Goal: Task Accomplishment & Management: Use online tool/utility

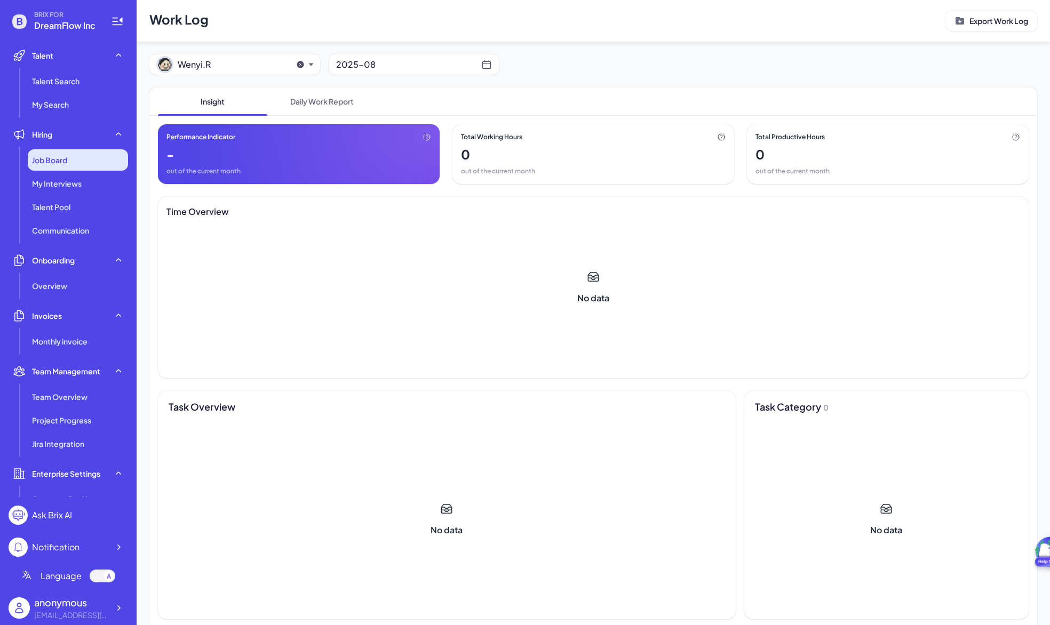
click at [59, 154] on div "Job Board" at bounding box center [78, 159] width 100 height 21
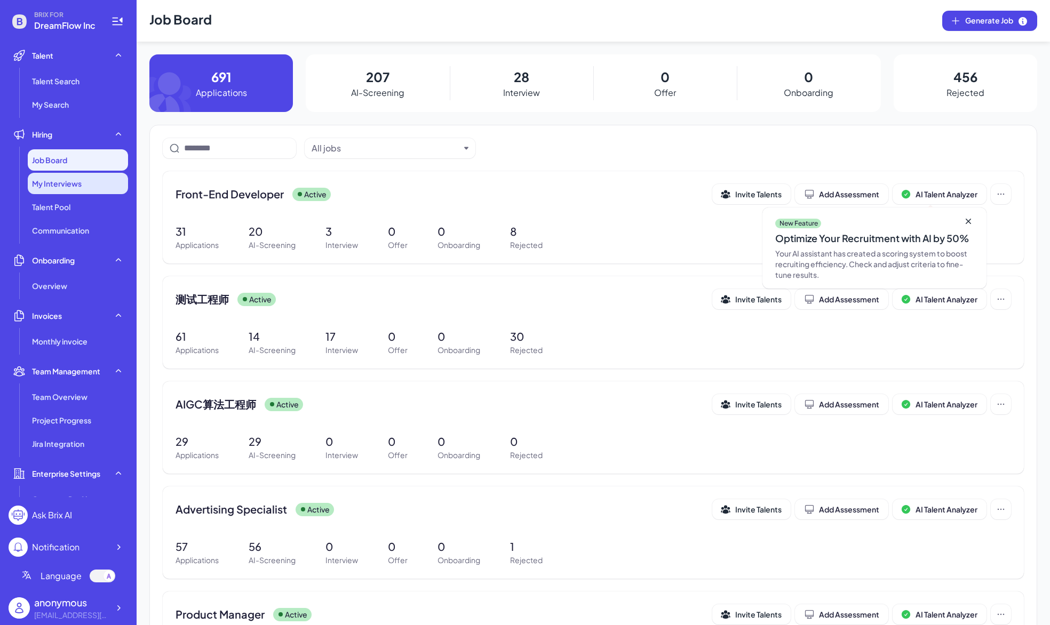
click at [69, 190] on div "My Interviews" at bounding box center [78, 183] width 100 height 21
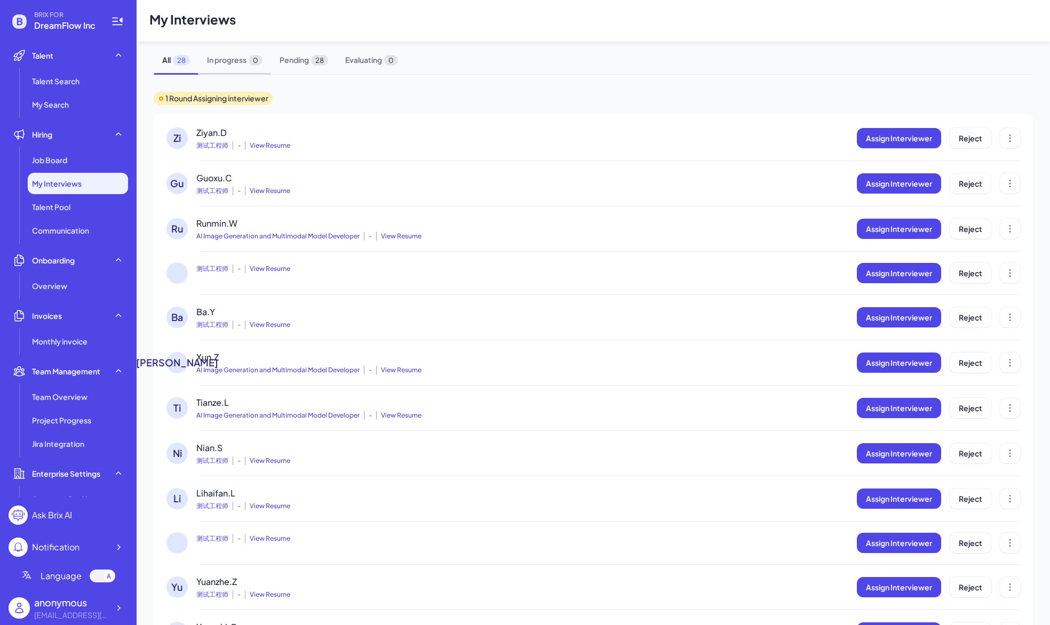
click at [245, 66] on span "In progress 0" at bounding box center [234, 60] width 73 height 28
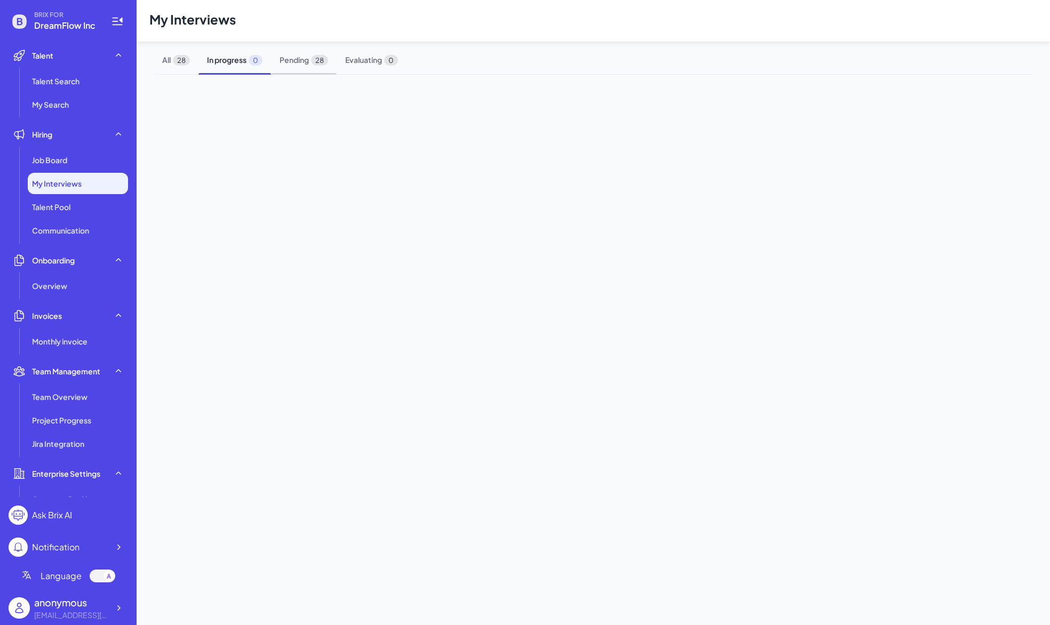
click at [321, 65] on span "Pending 28" at bounding box center [304, 60] width 66 height 28
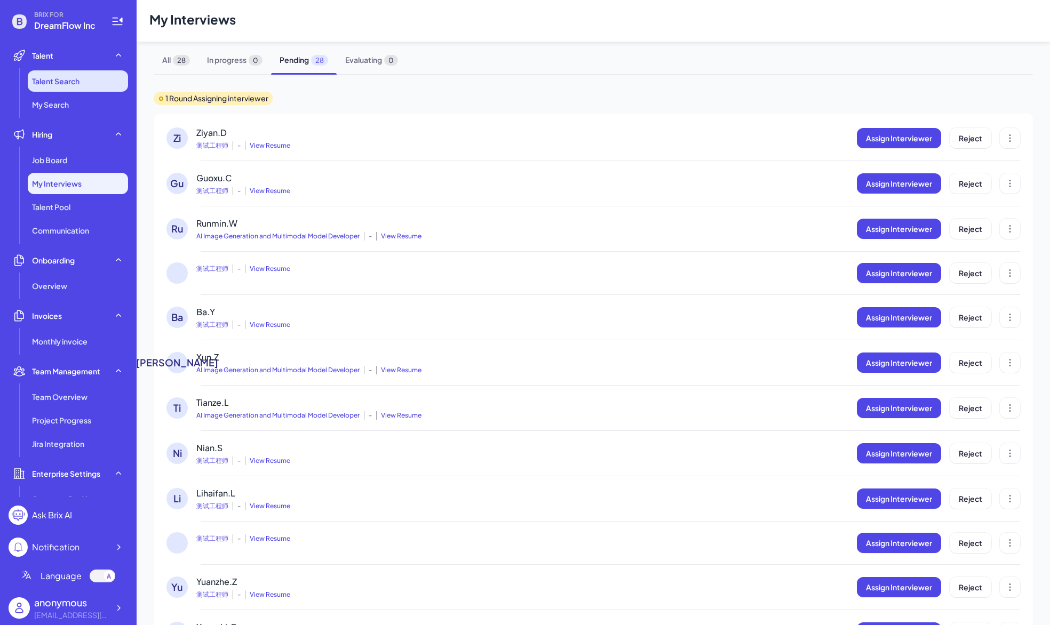
click at [73, 74] on li "Talent Search" at bounding box center [78, 80] width 100 height 21
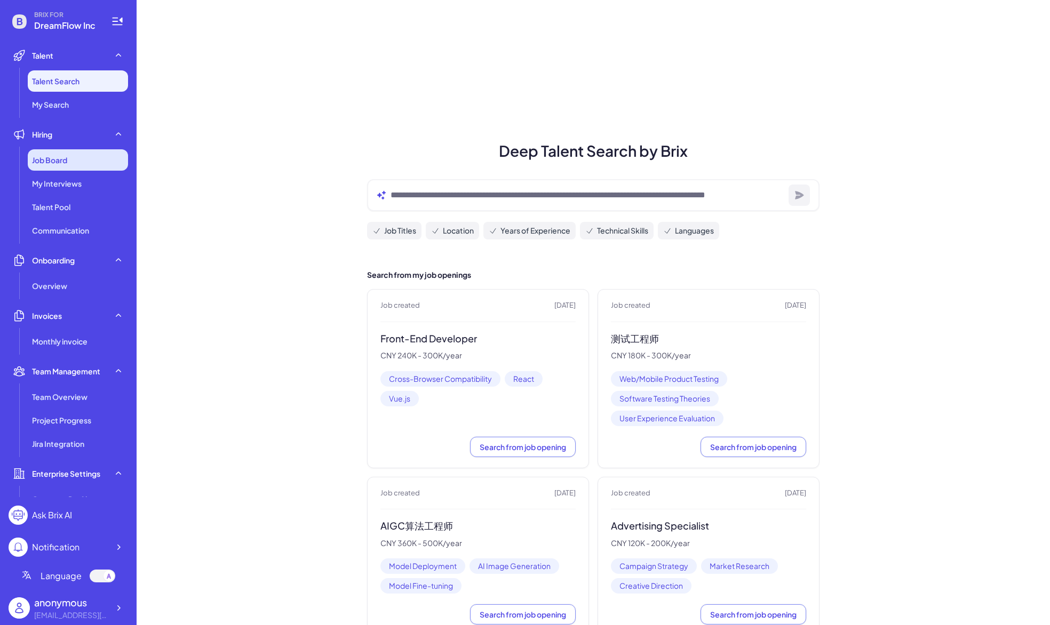
click at [67, 161] on span "Job Board" at bounding box center [49, 160] width 35 height 11
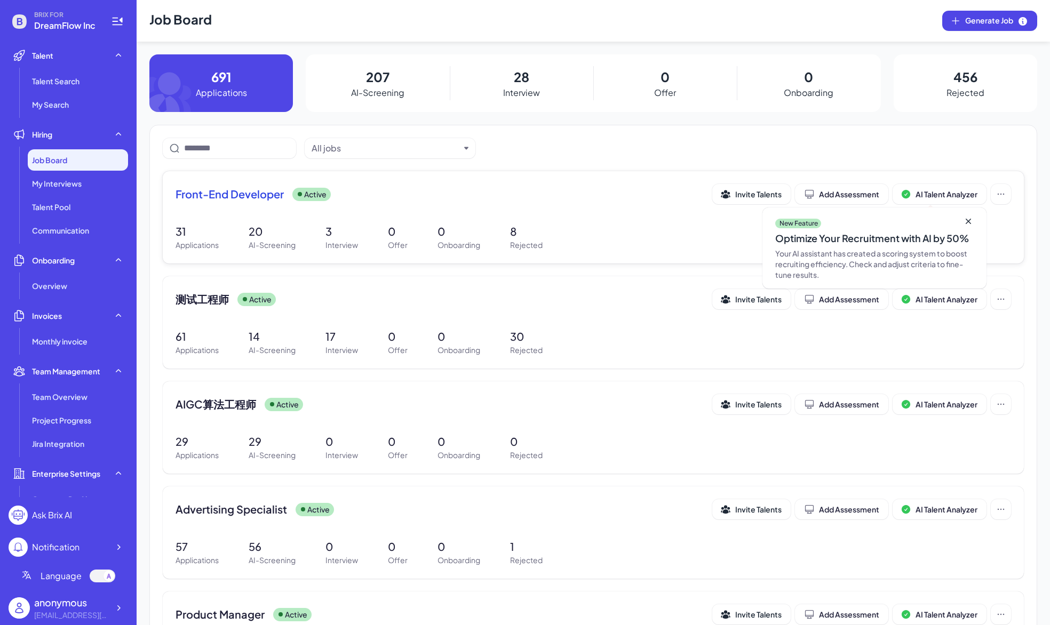
click at [266, 196] on span "Front-End Developer" at bounding box center [230, 194] width 108 height 15
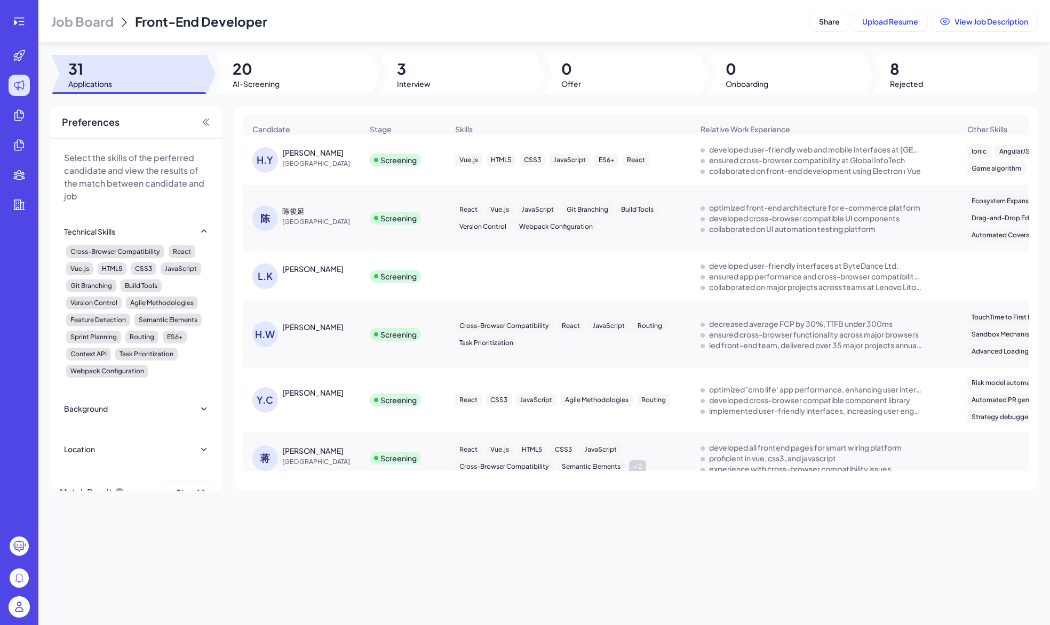
click at [316, 161] on span "[GEOGRAPHIC_DATA]" at bounding box center [322, 163] width 80 height 11
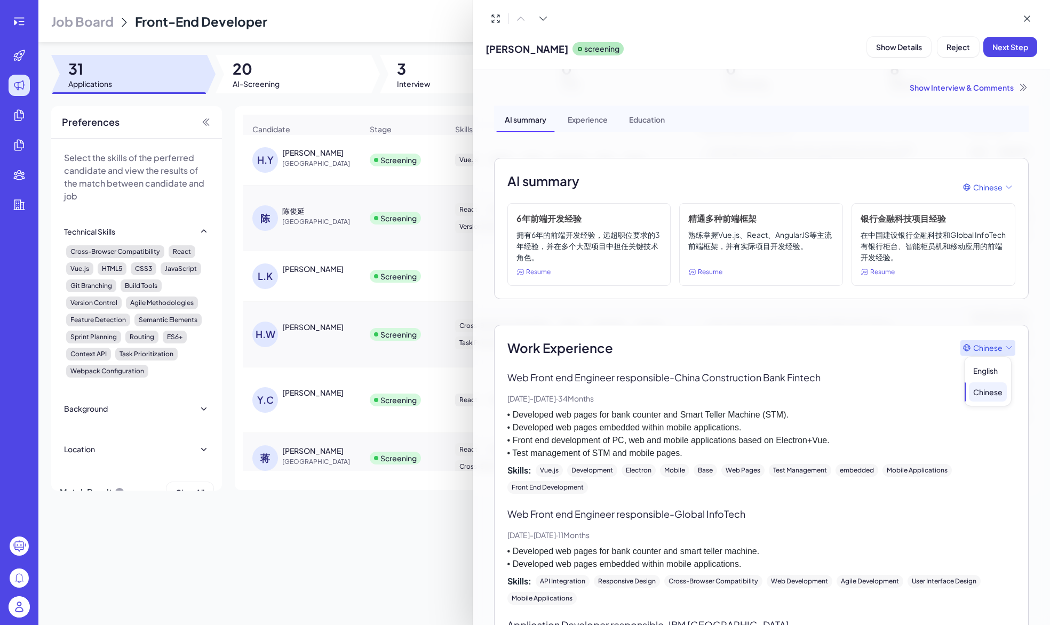
click at [997, 349] on span "English Chinese" at bounding box center [988, 377] width 46 height 58
click at [989, 375] on div "English" at bounding box center [988, 370] width 38 height 19
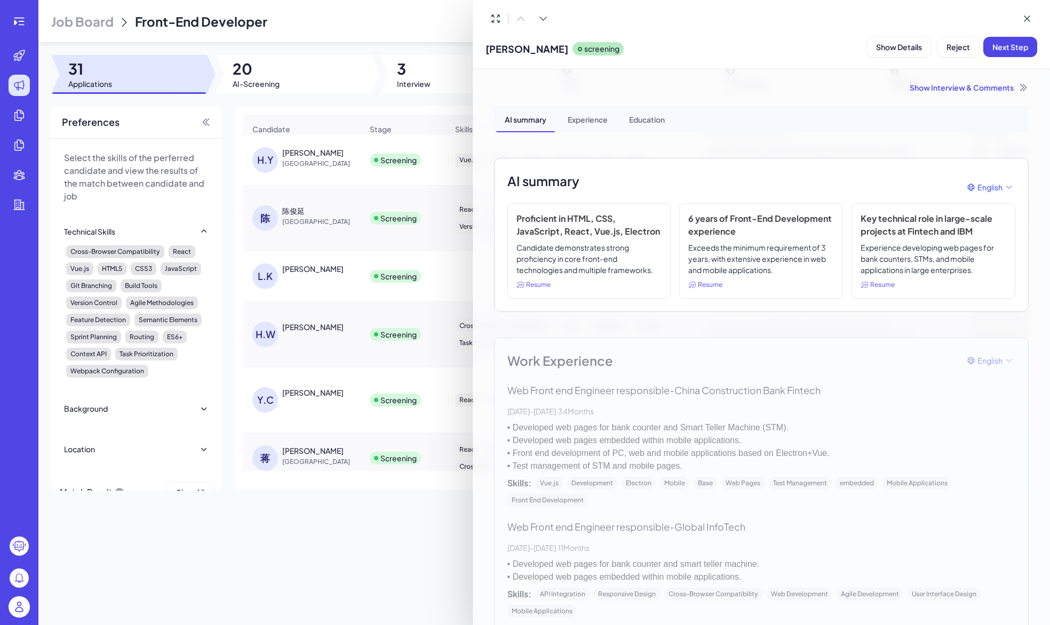
click at [431, 64] on div at bounding box center [525, 312] width 1050 height 625
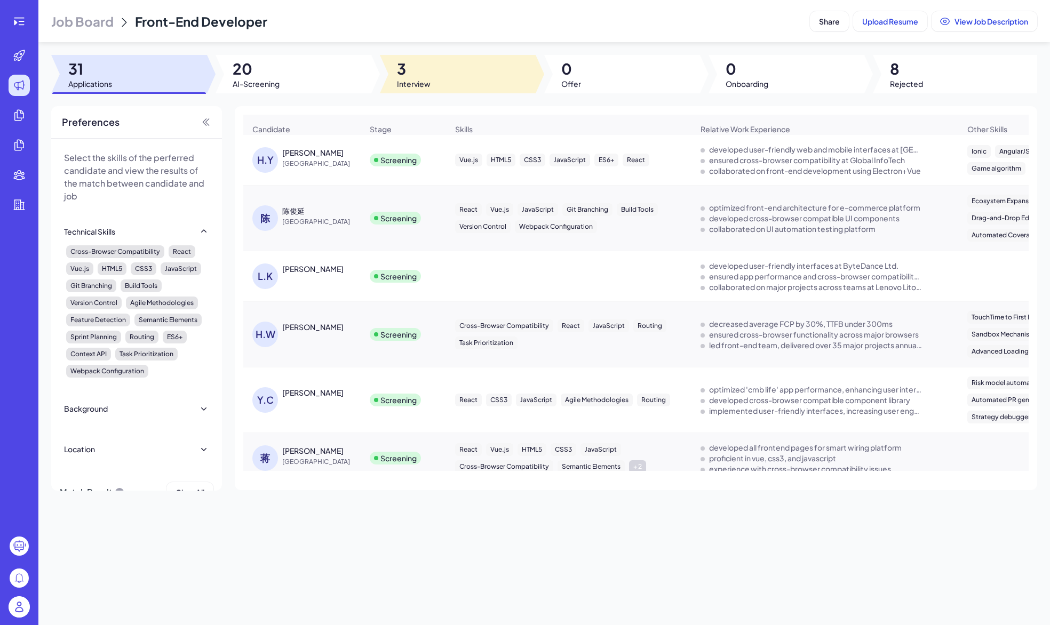
click at [404, 73] on span "3" at bounding box center [414, 68] width 34 height 19
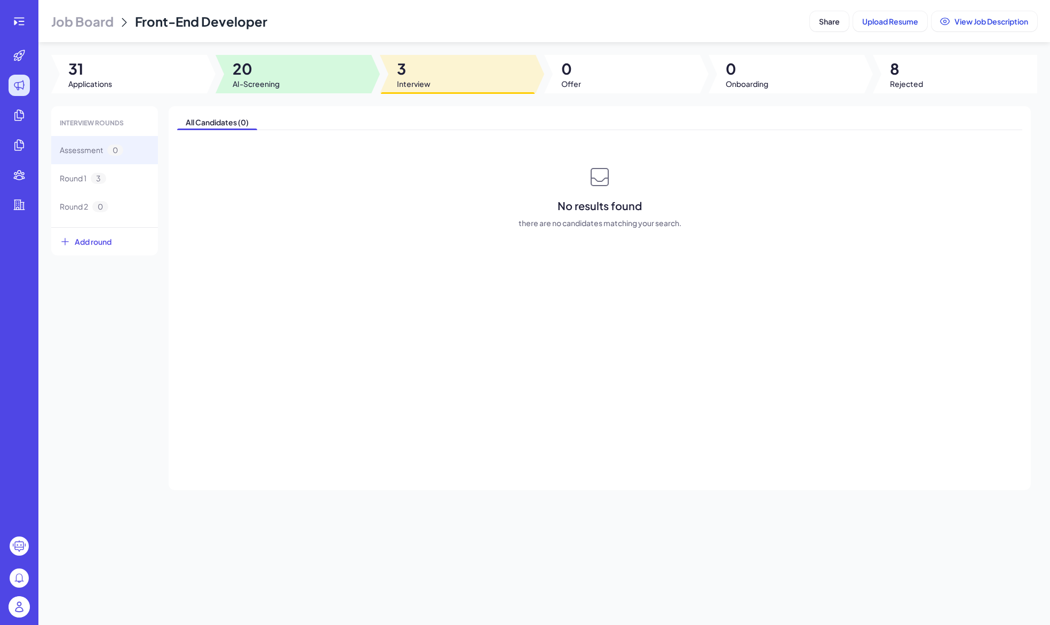
click at [259, 78] on span "AI-Screening" at bounding box center [256, 83] width 47 height 11
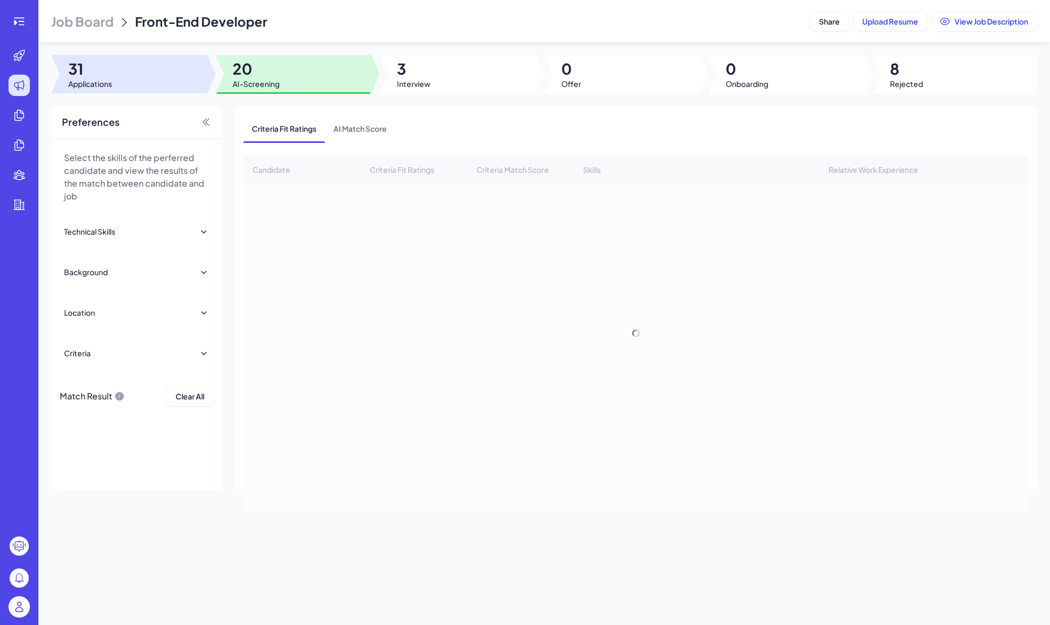
click at [162, 77] on div at bounding box center [129, 74] width 156 height 38
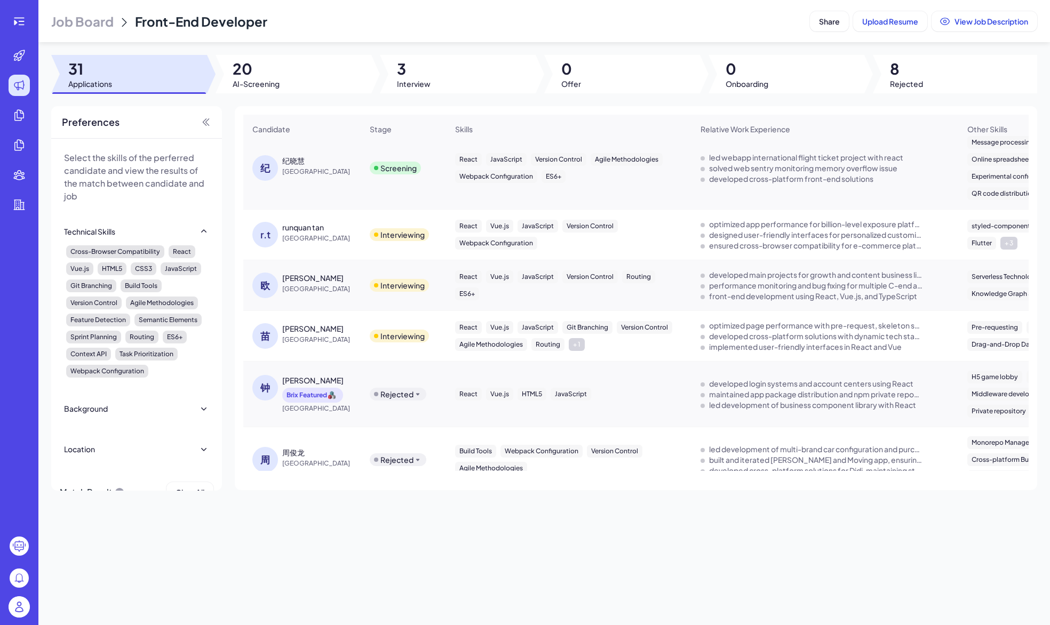
scroll to position [1138, 0]
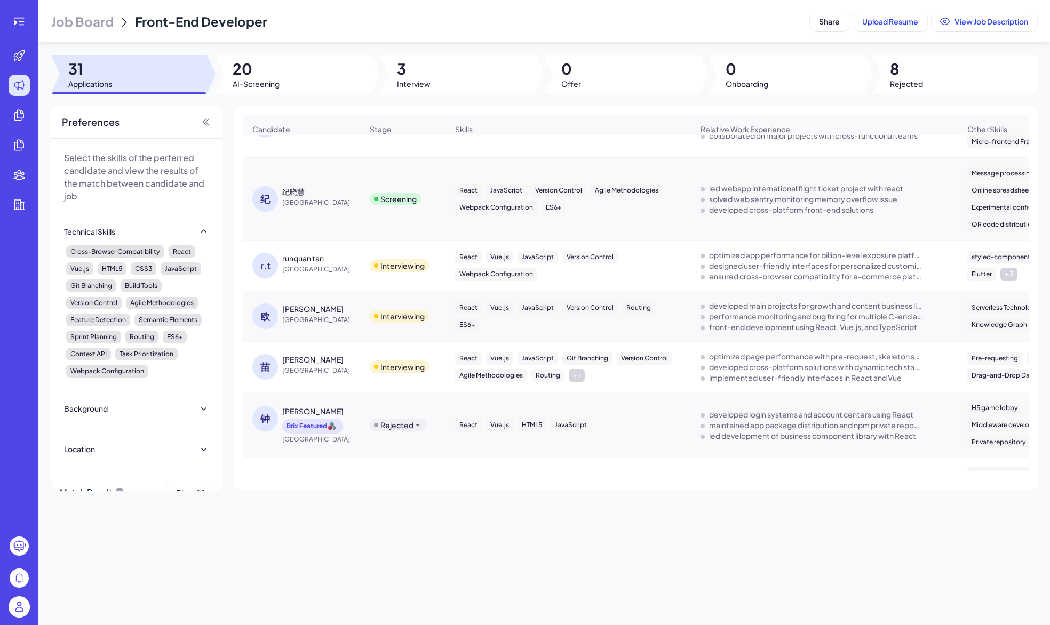
click at [293, 314] on div "[PERSON_NAME]" at bounding box center [312, 309] width 61 height 11
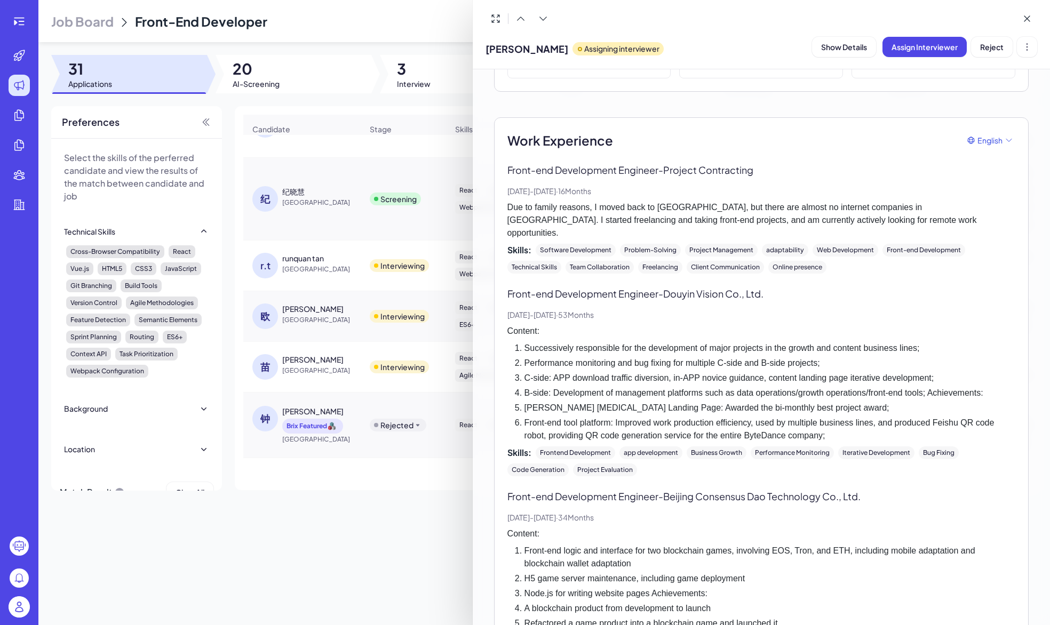
scroll to position [240, 0]
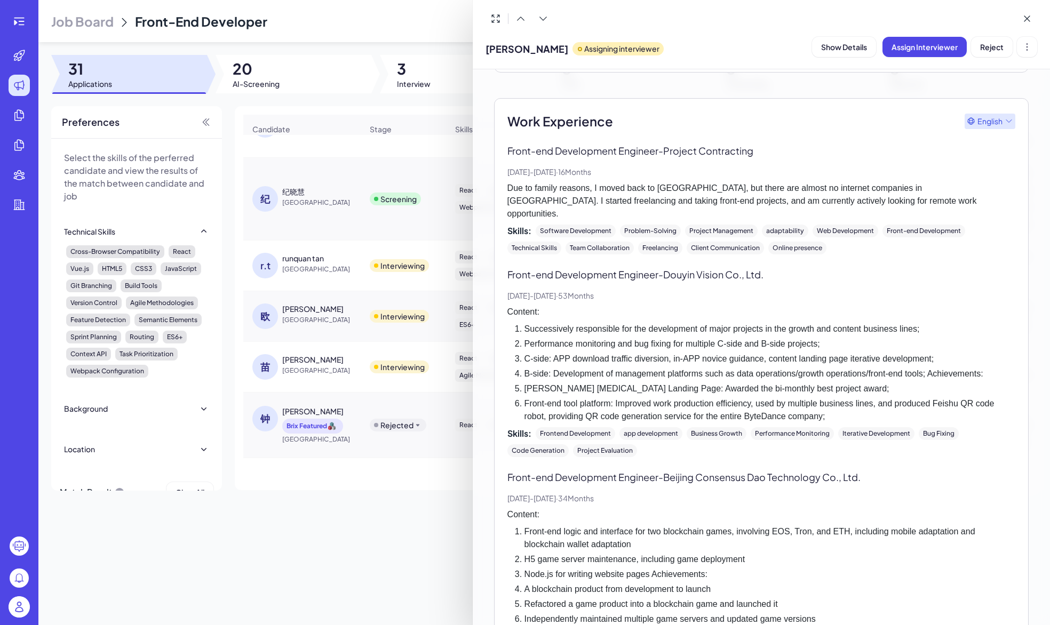
click at [990, 120] on span "English" at bounding box center [989, 121] width 25 height 11
click at [993, 164] on div "Chinese" at bounding box center [989, 165] width 38 height 19
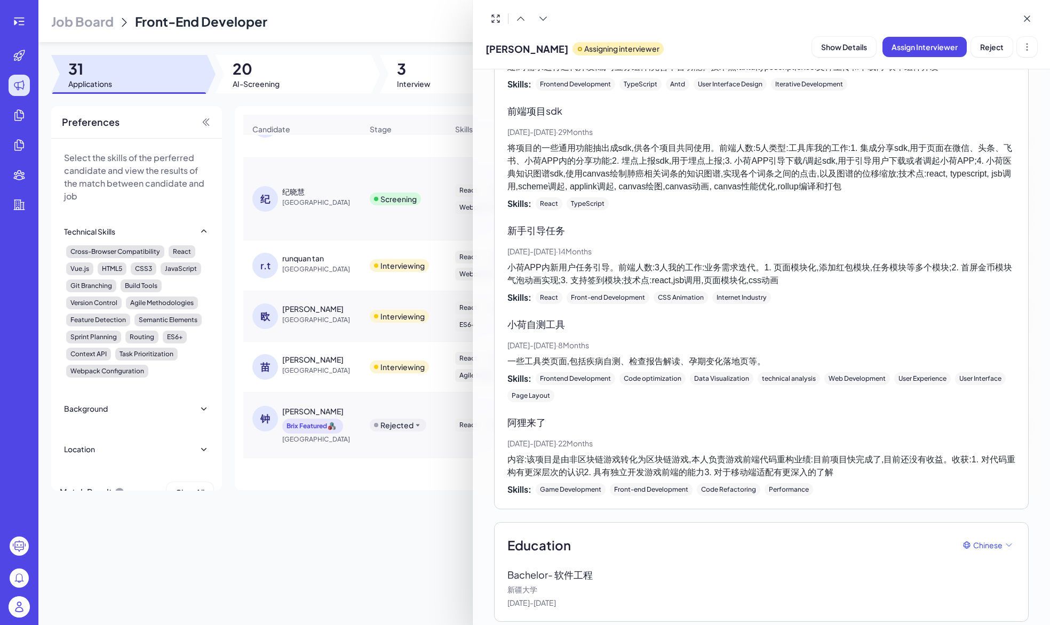
scroll to position [1302, 0]
drag, startPoint x: 543, startPoint y: 578, endPoint x: 508, endPoint y: 570, distance: 35.7
click at [508, 570] on div "Bachelor - 软件工程 新疆大学 [DATE] - [DATE]" at bounding box center [761, 588] width 508 height 41
copy div "Bachelor - 软件工程 新疆大学"
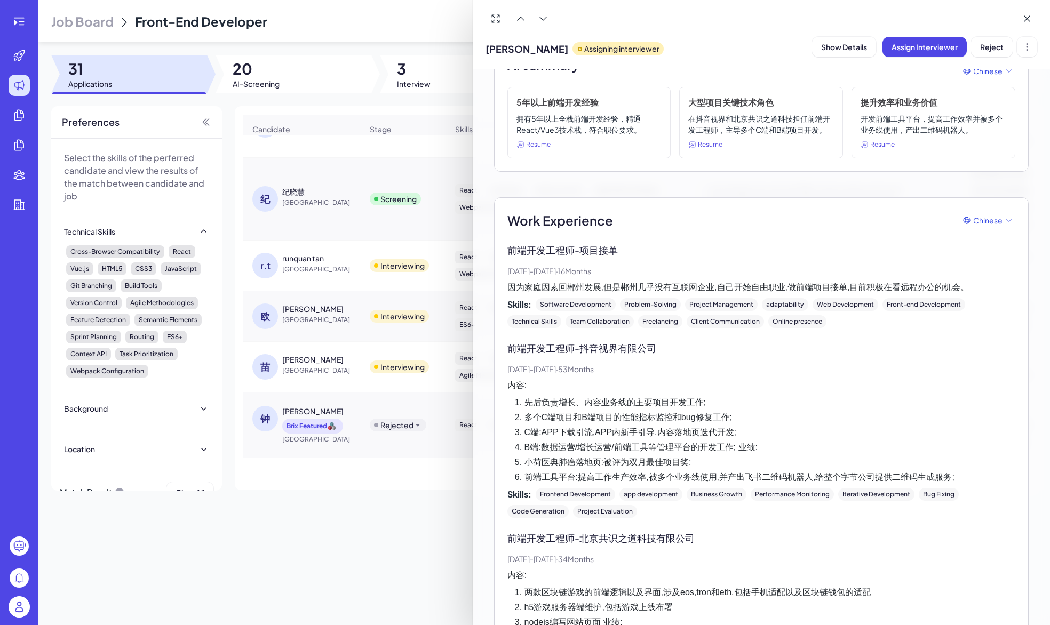
scroll to position [128, 0]
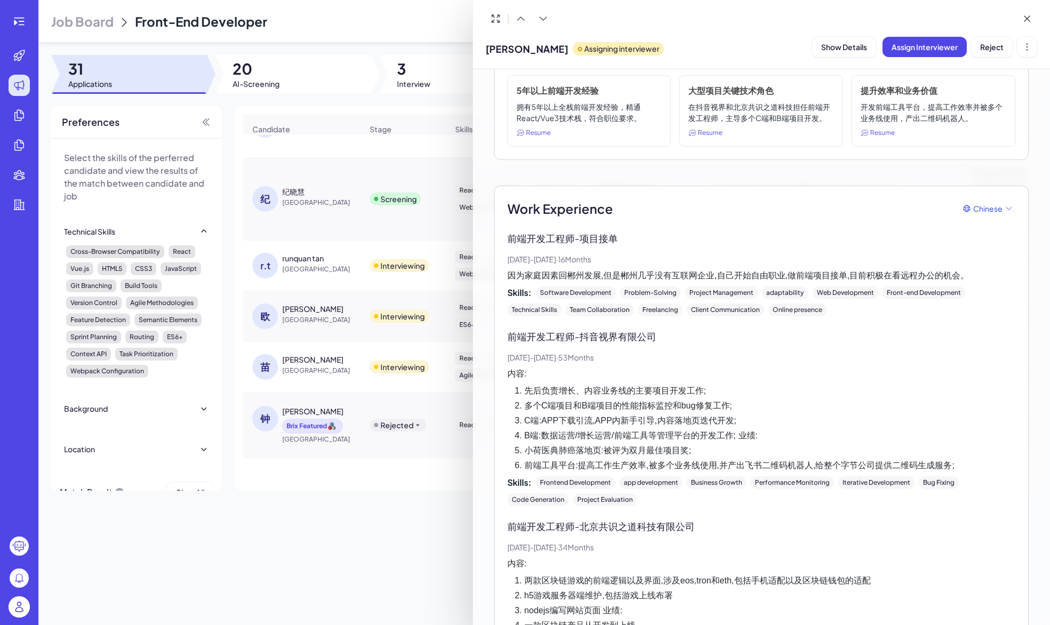
drag, startPoint x: 585, startPoint y: 333, endPoint x: 624, endPoint y: 333, distance: 38.9
click at [624, 333] on p "前端开发工程师 - 抖音视界有限公司" at bounding box center [761, 336] width 508 height 14
click at [631, 345] on div "前端开发工程师 - 抖音视界有限公司 [DATE] - [DATE] · 53 Months 内容: 先后负责增长、内容业务线的主要项目开发工作; 多个C端项…" at bounding box center [761, 417] width 508 height 177
drag, startPoint x: 585, startPoint y: 331, endPoint x: 666, endPoint y: 331, distance: 81.1
click at [666, 331] on p "前端开发工程师 - 抖音视界有限公司" at bounding box center [761, 336] width 508 height 14
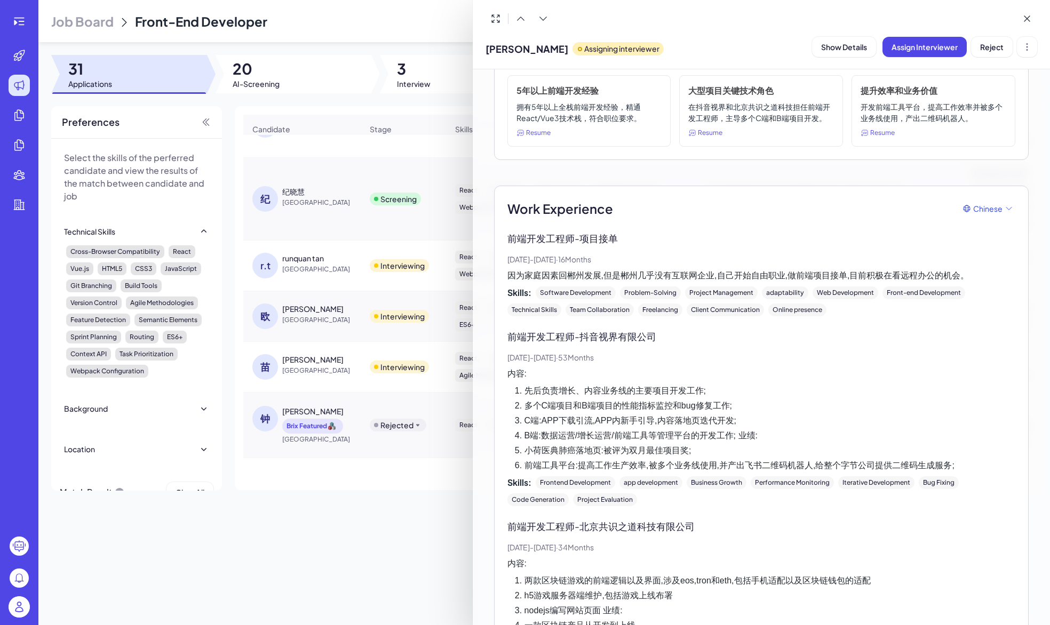
copy p "抖音视界有限公司"
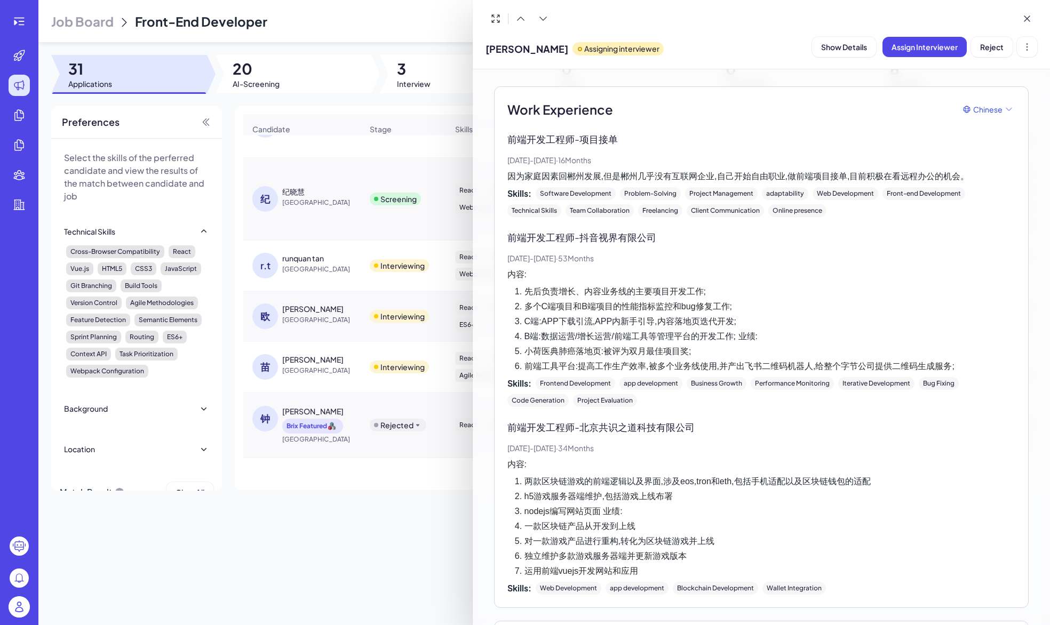
scroll to position [243, 0]
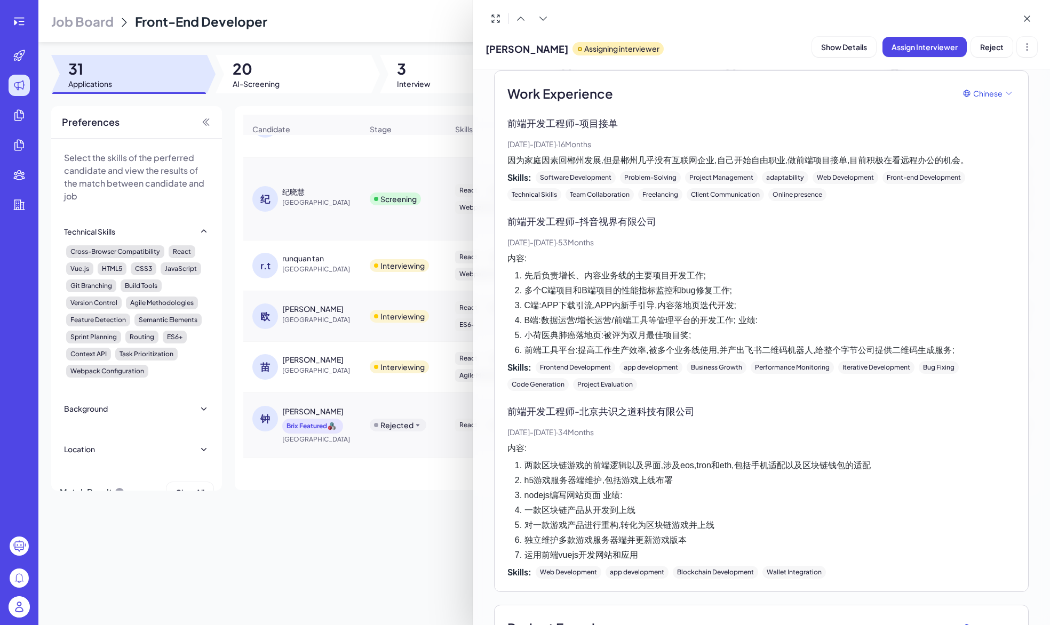
click at [314, 506] on div at bounding box center [525, 312] width 1050 height 625
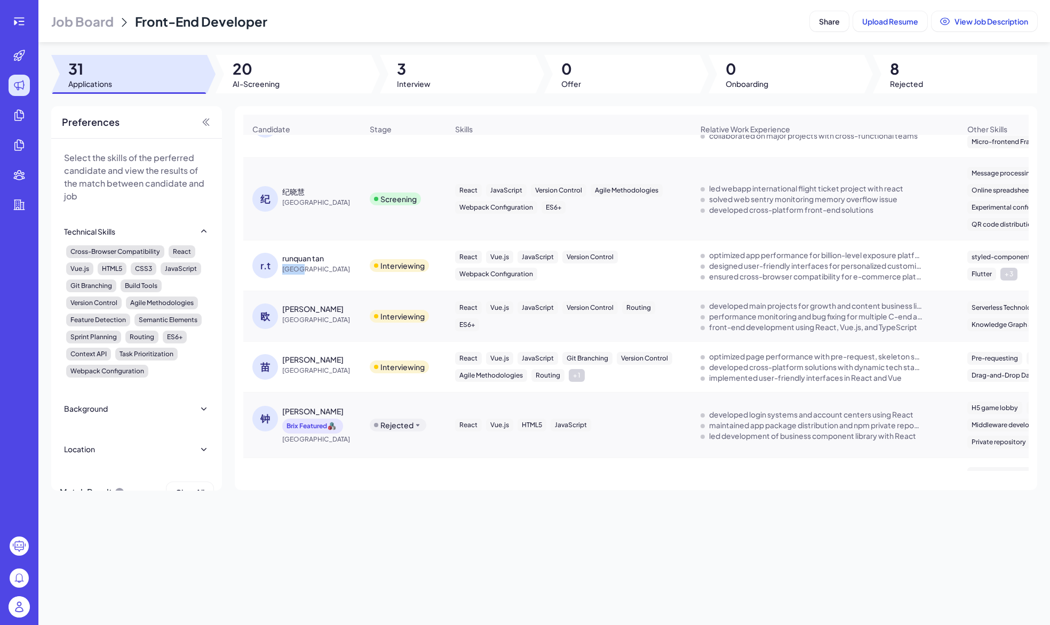
click at [300, 267] on span "[GEOGRAPHIC_DATA]" at bounding box center [322, 269] width 80 height 11
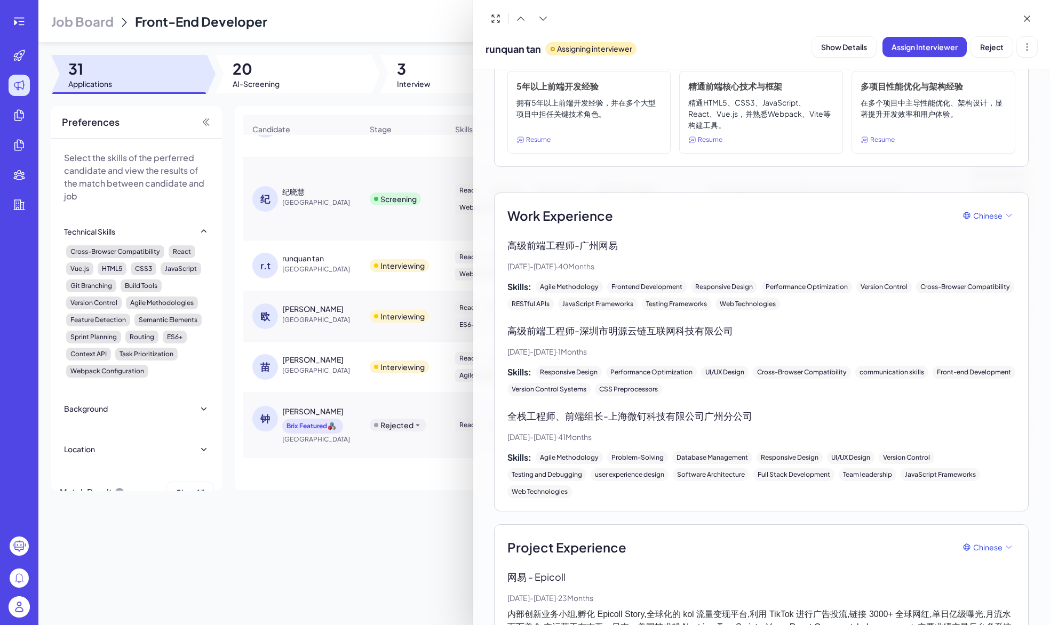
scroll to position [133, 0]
click at [622, 241] on p "高级前端工程师 - 广州网易" at bounding box center [761, 244] width 508 height 14
click at [583, 243] on p "高级前端工程师 - 广州网易" at bounding box center [761, 244] width 508 height 14
drag, startPoint x: 602, startPoint y: 241, endPoint x: 639, endPoint y: 241, distance: 36.3
click at [639, 241] on p "高级前端工程师 - 广州网易" at bounding box center [761, 244] width 508 height 14
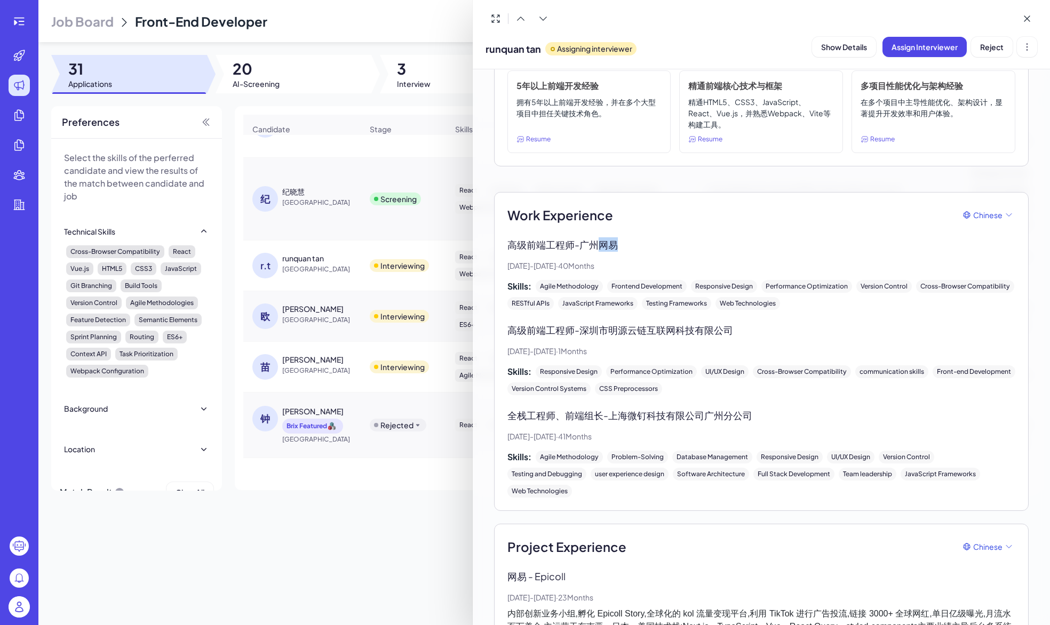
copy p "网易"
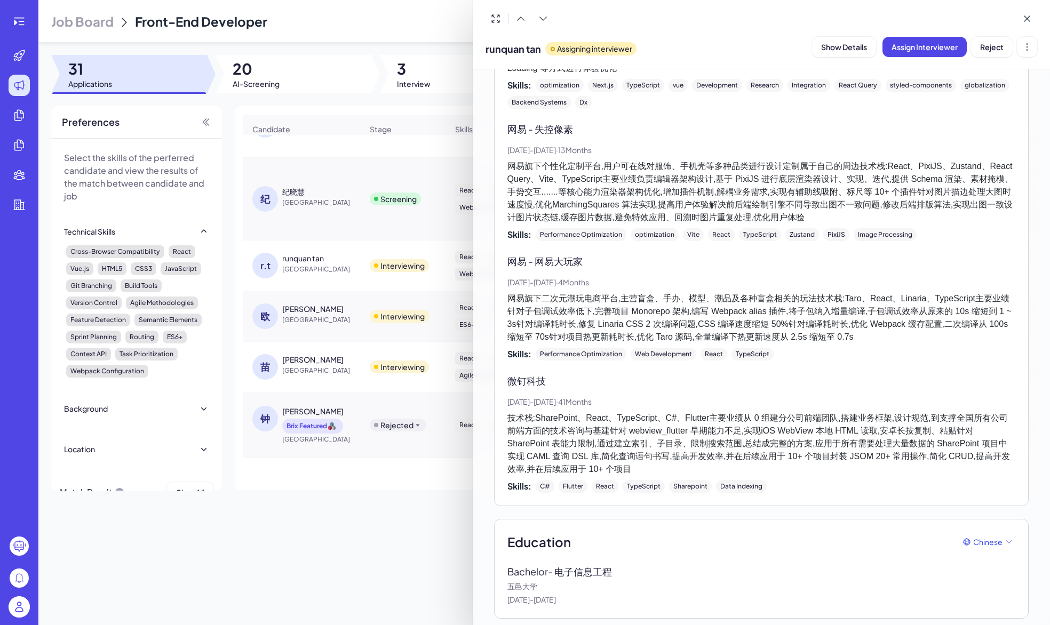
scroll to position [729, 0]
drag, startPoint x: 536, startPoint y: 581, endPoint x: 508, endPoint y: 580, distance: 27.7
click at [508, 582] on p "五邑大学" at bounding box center [761, 587] width 508 height 11
copy p "五邑大学"
drag, startPoint x: 559, startPoint y: 568, endPoint x: 614, endPoint y: 568, distance: 54.4
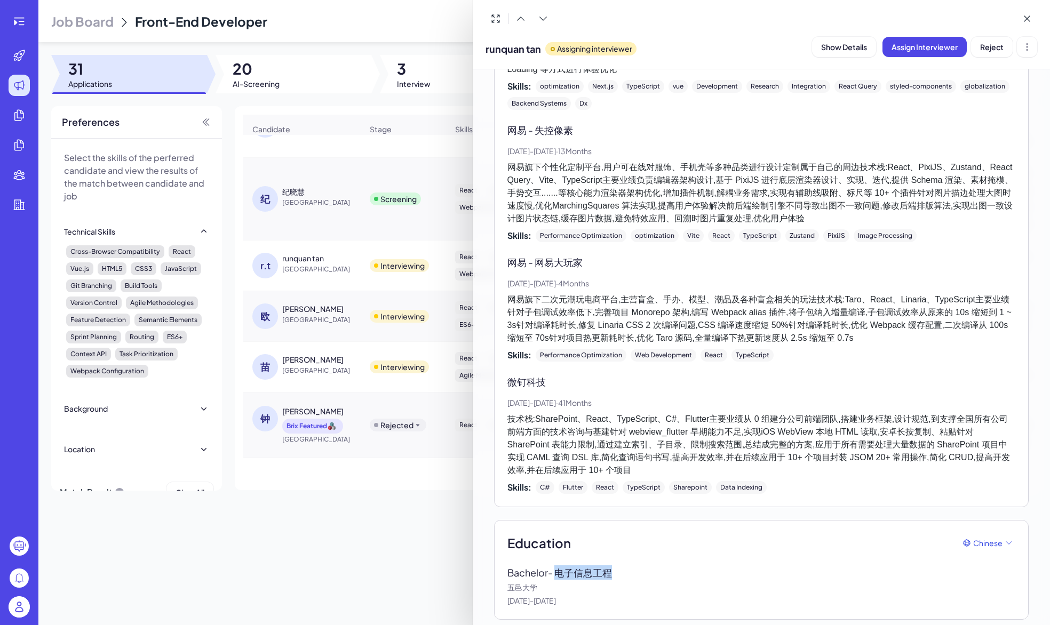
click at [614, 568] on p "Bachelor - 电子信息工程" at bounding box center [567, 572] width 121 height 14
copy p "电子信息工程"
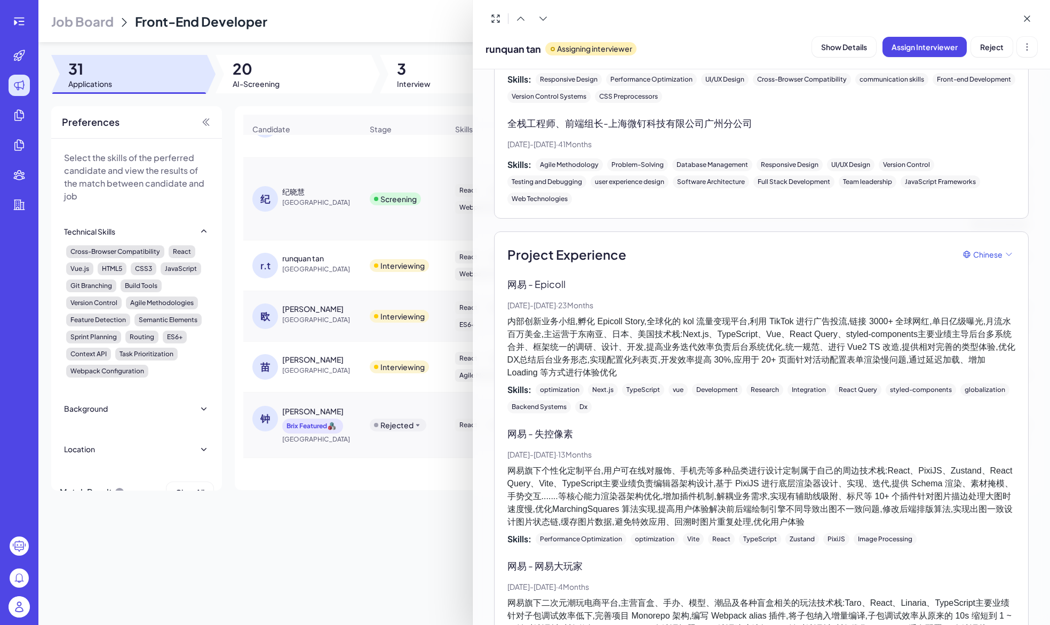
scroll to position [479, 0]
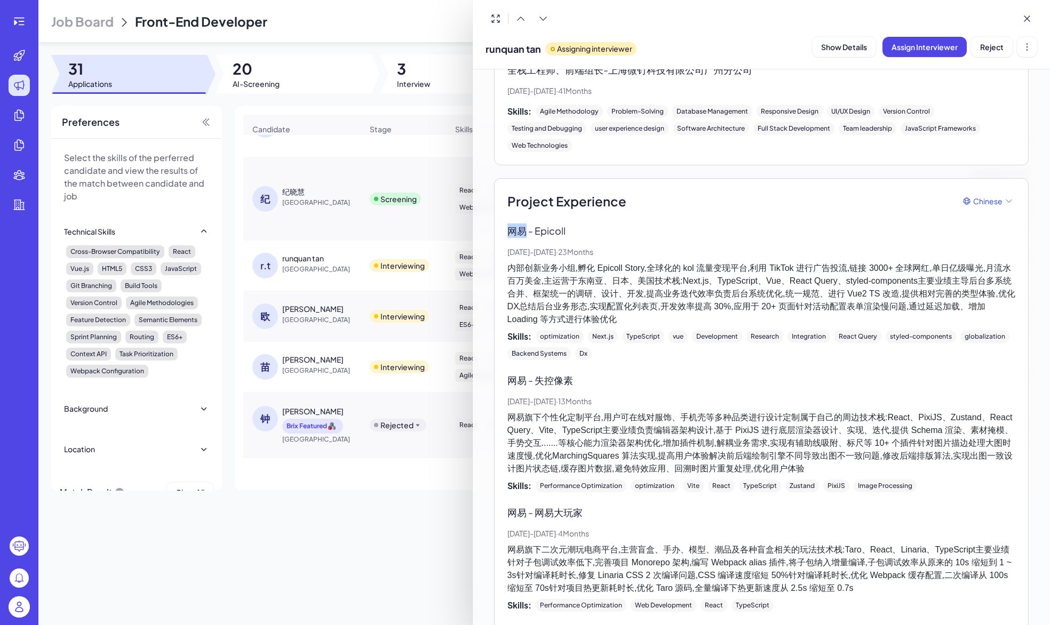
drag, startPoint x: 508, startPoint y: 225, endPoint x: 524, endPoint y: 225, distance: 16.0
click at [524, 225] on p "网易 - Epicoll" at bounding box center [761, 231] width 508 height 14
copy p "网易"
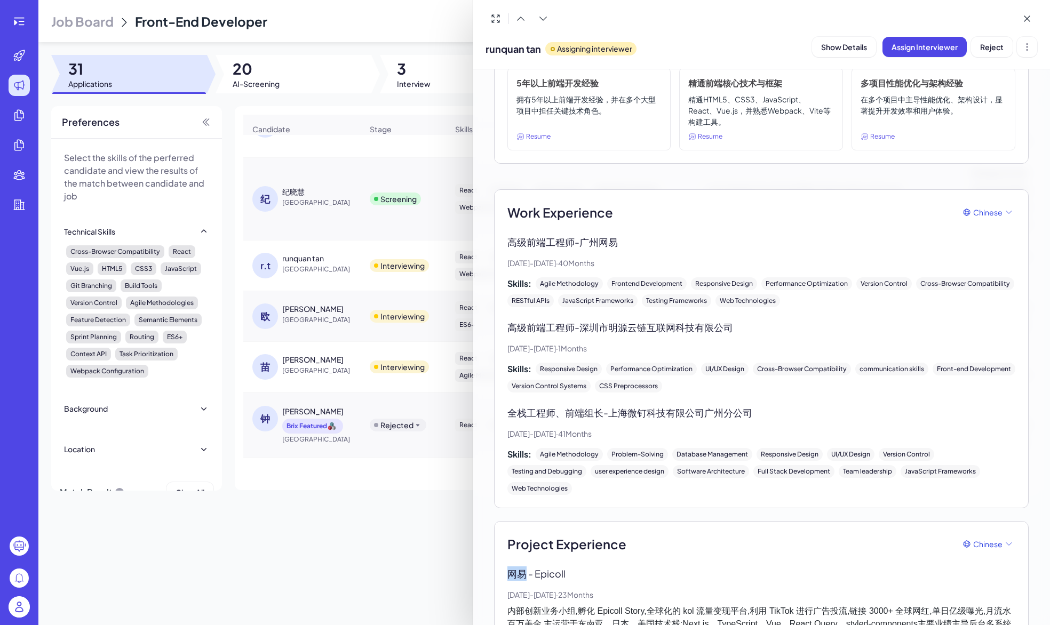
scroll to position [139, 0]
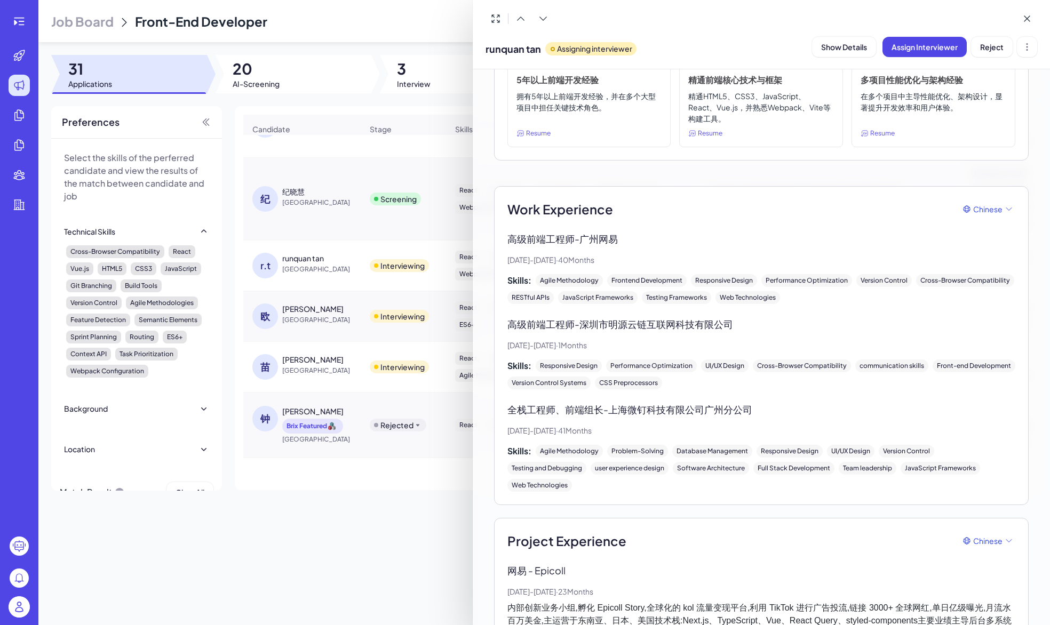
click at [806, 227] on div "Work Experience Chinese 高级前端工程师 - 广州网易 [DATE] - [DATE] · 40 Months Skills: Agil…" at bounding box center [761, 346] width 508 height 292
click at [1027, 42] on icon at bounding box center [1027, 47] width 11 height 11
click at [885, 206] on div "Work Experience Chinese" at bounding box center [761, 209] width 508 height 19
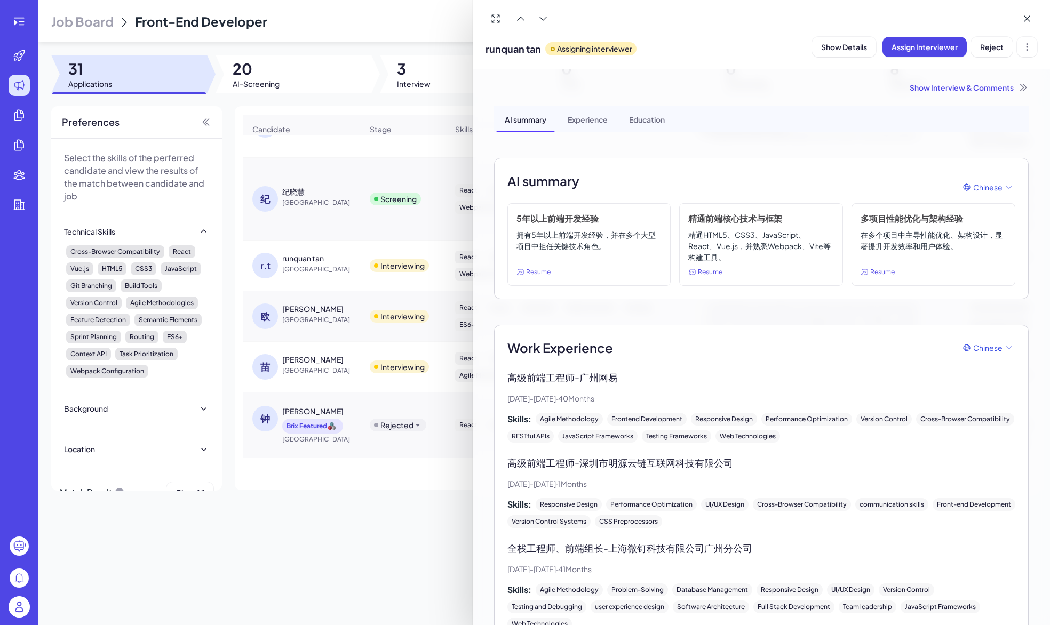
scroll to position [0, 0]
click at [587, 122] on div "Experience" at bounding box center [587, 119] width 57 height 27
click at [536, 118] on div "AI summary" at bounding box center [525, 119] width 59 height 27
